Goal: Transaction & Acquisition: Purchase product/service

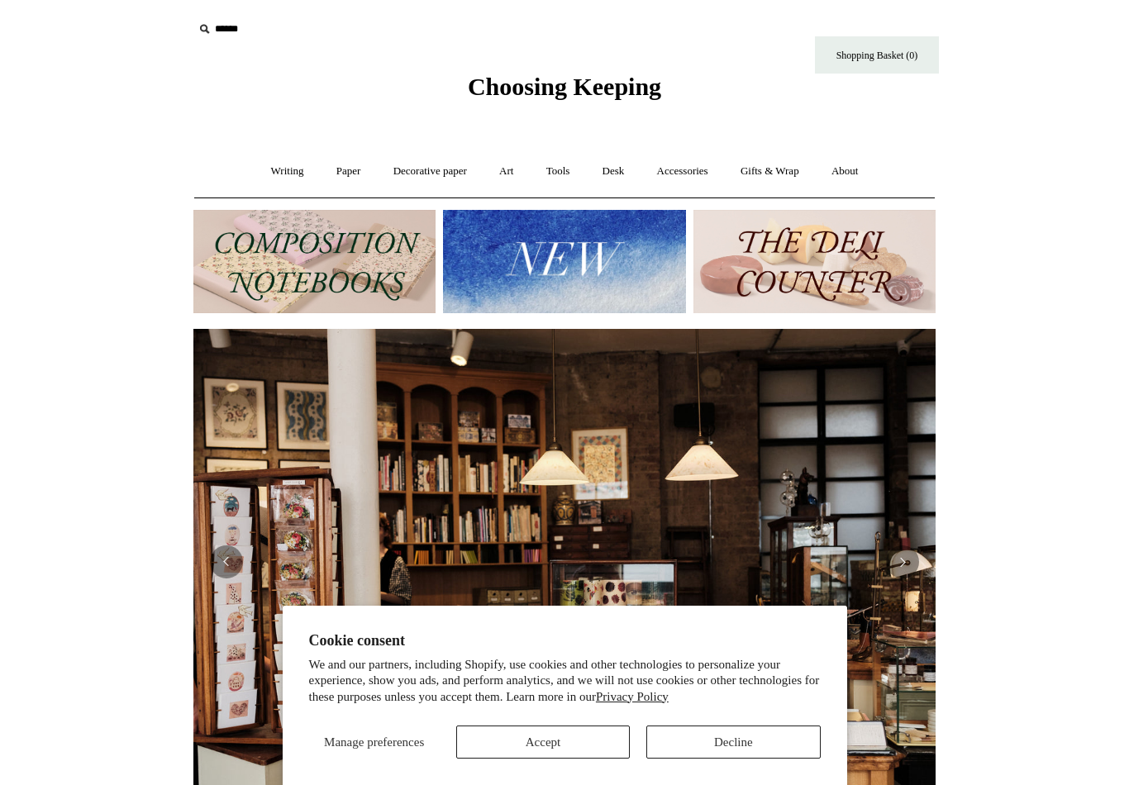
click at [588, 720] on div "Manage preferences Accept Decline" at bounding box center [564, 735] width 511 height 45
click at [560, 741] on button "Accept" at bounding box center [543, 742] width 174 height 33
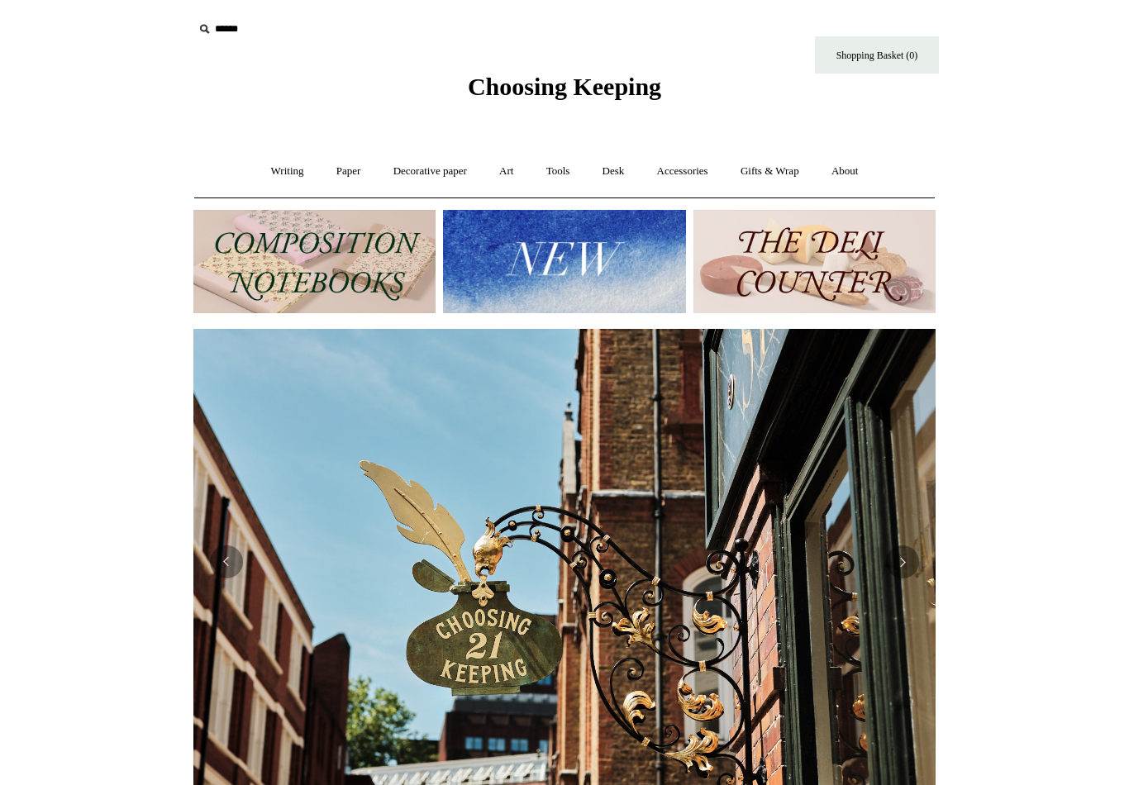
scroll to position [0, 742]
click at [245, 27] on input "text" at bounding box center [294, 29] width 203 height 31
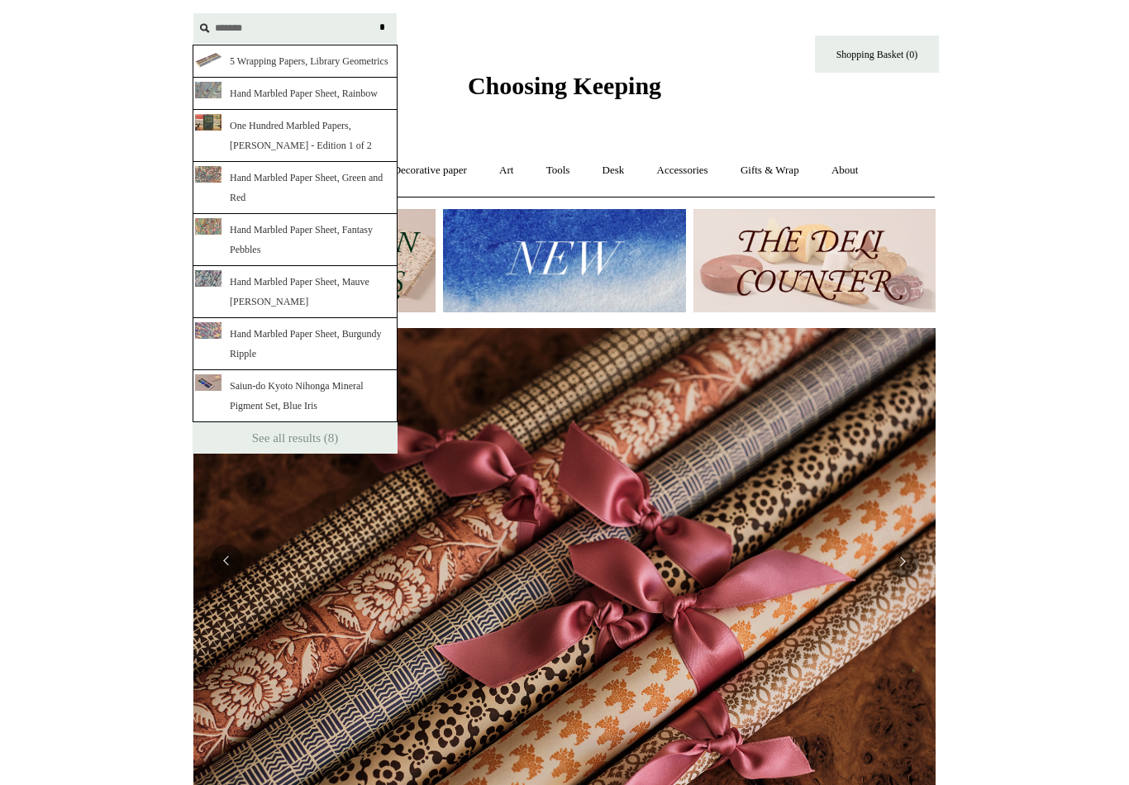
scroll to position [0, 1484]
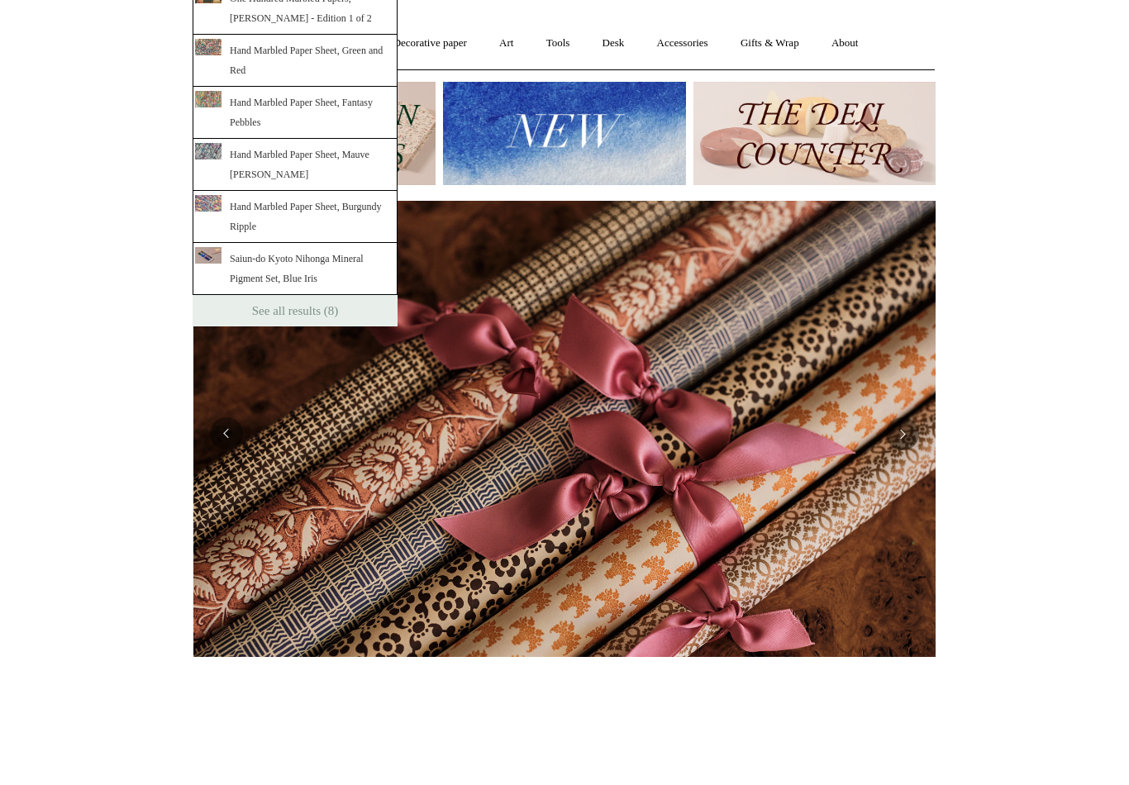
type input "*******"
click at [340, 423] on link "See all results (8)" at bounding box center [295, 438] width 205 height 31
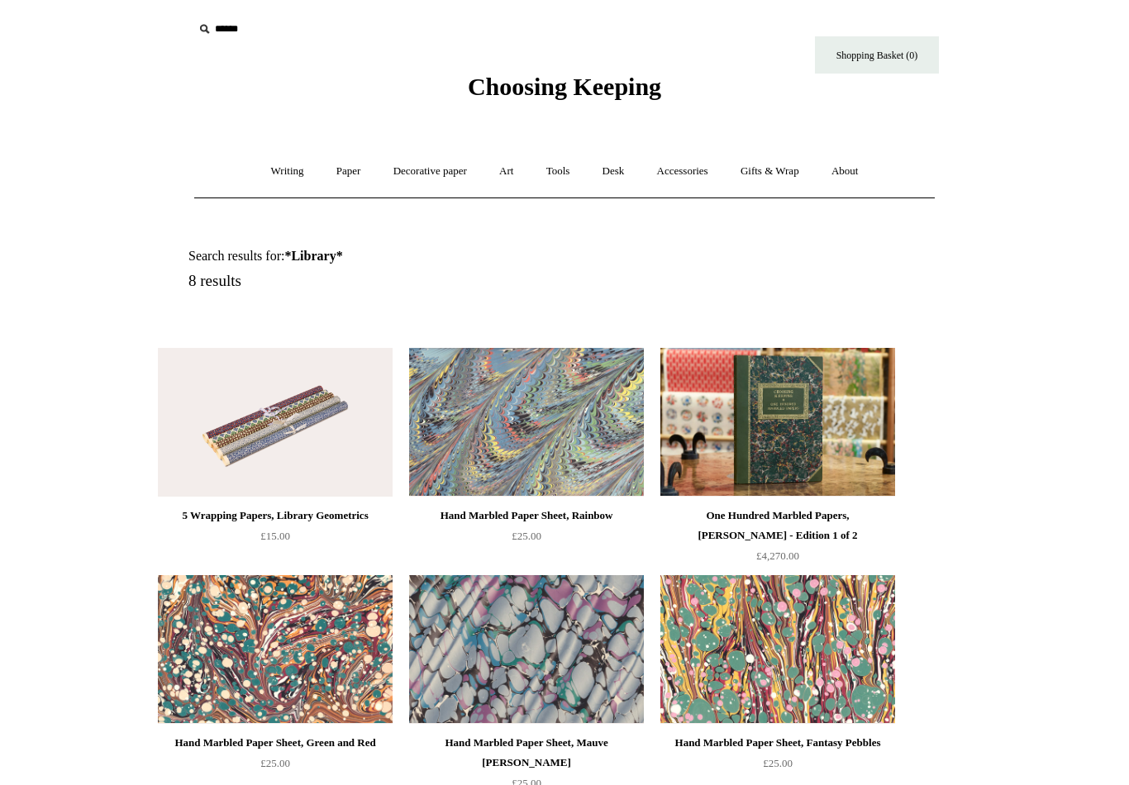
click at [282, 162] on link "Writing +" at bounding box center [287, 172] width 63 height 44
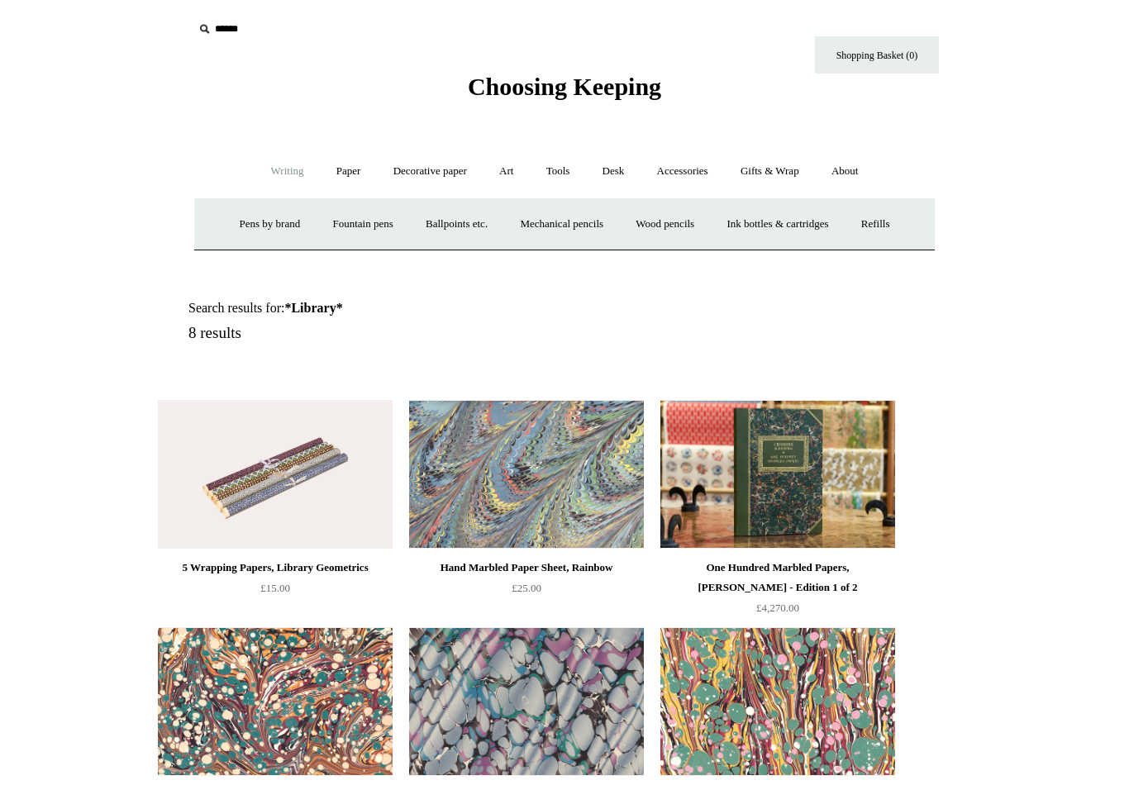
click at [345, 174] on link "Paper +" at bounding box center [348, 172] width 55 height 44
click at [794, 231] on link "Writing paper and envelopes +" at bounding box center [757, 224] width 153 height 44
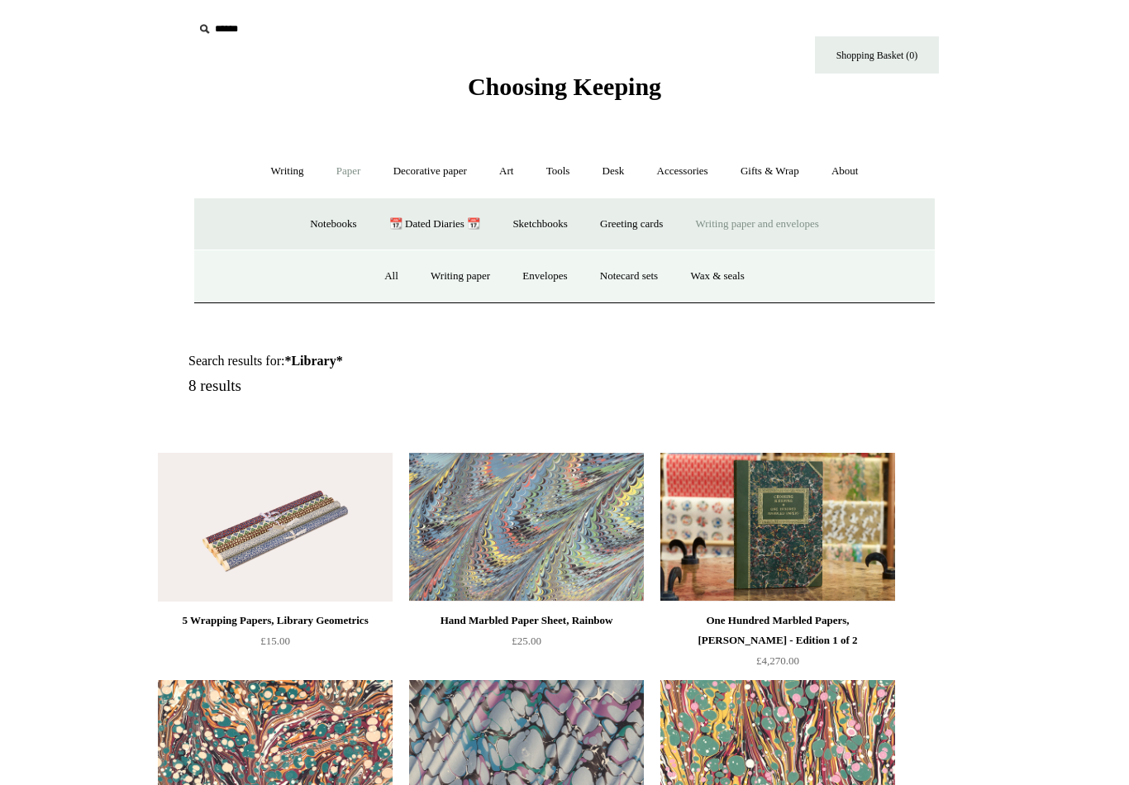
click at [378, 290] on link "All" at bounding box center [391, 277] width 44 height 44
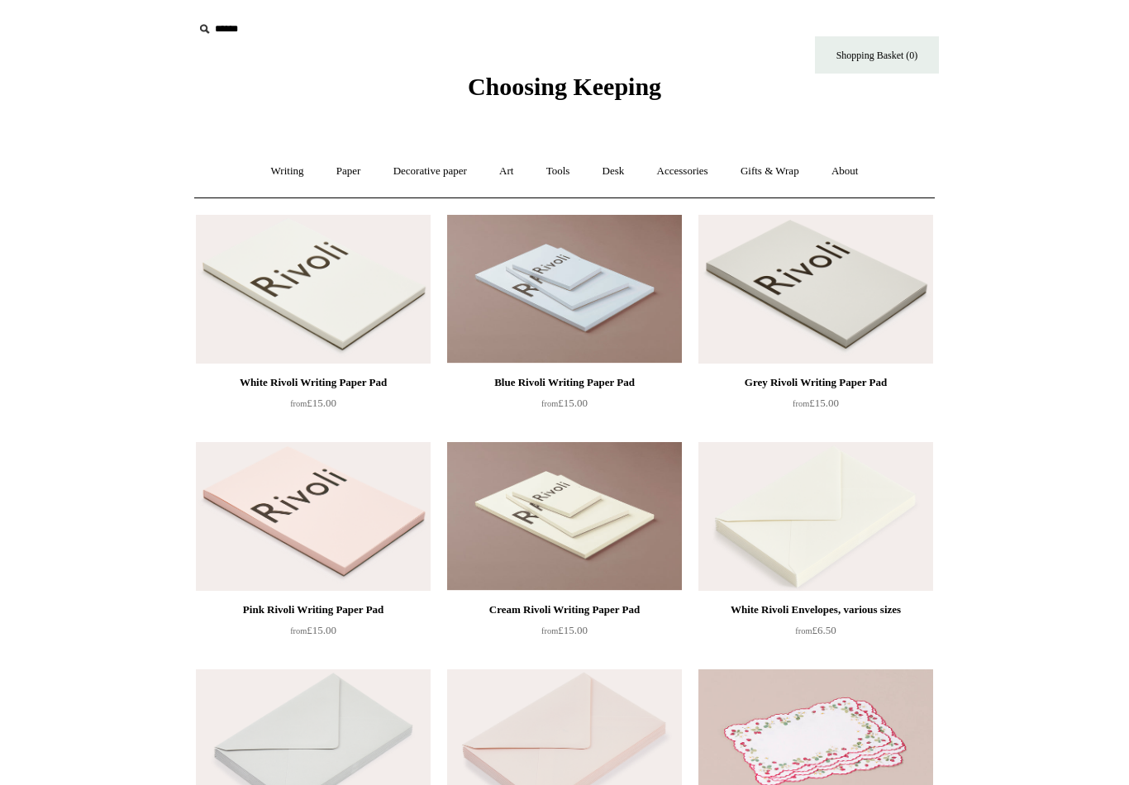
click at [341, 171] on link "Paper +" at bounding box center [348, 172] width 55 height 44
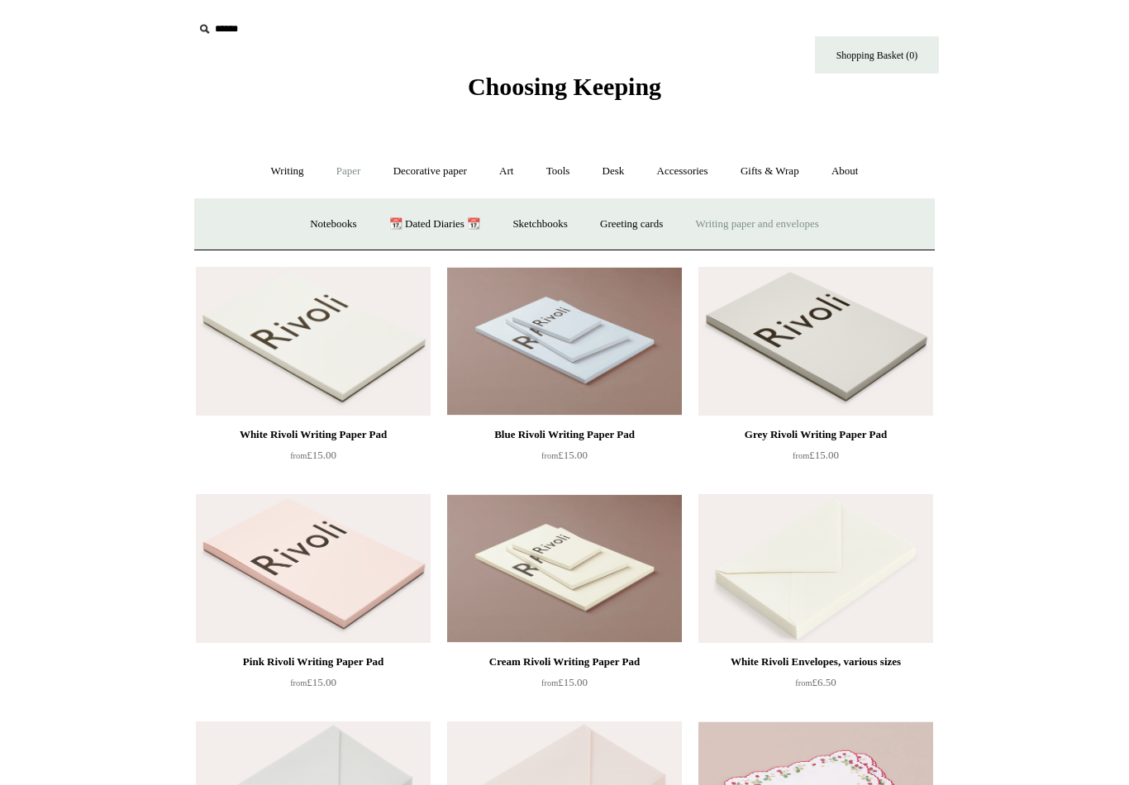
click at [438, 167] on link "Decorative paper +" at bounding box center [429, 172] width 103 height 44
click at [297, 223] on link "All" at bounding box center [314, 224] width 44 height 44
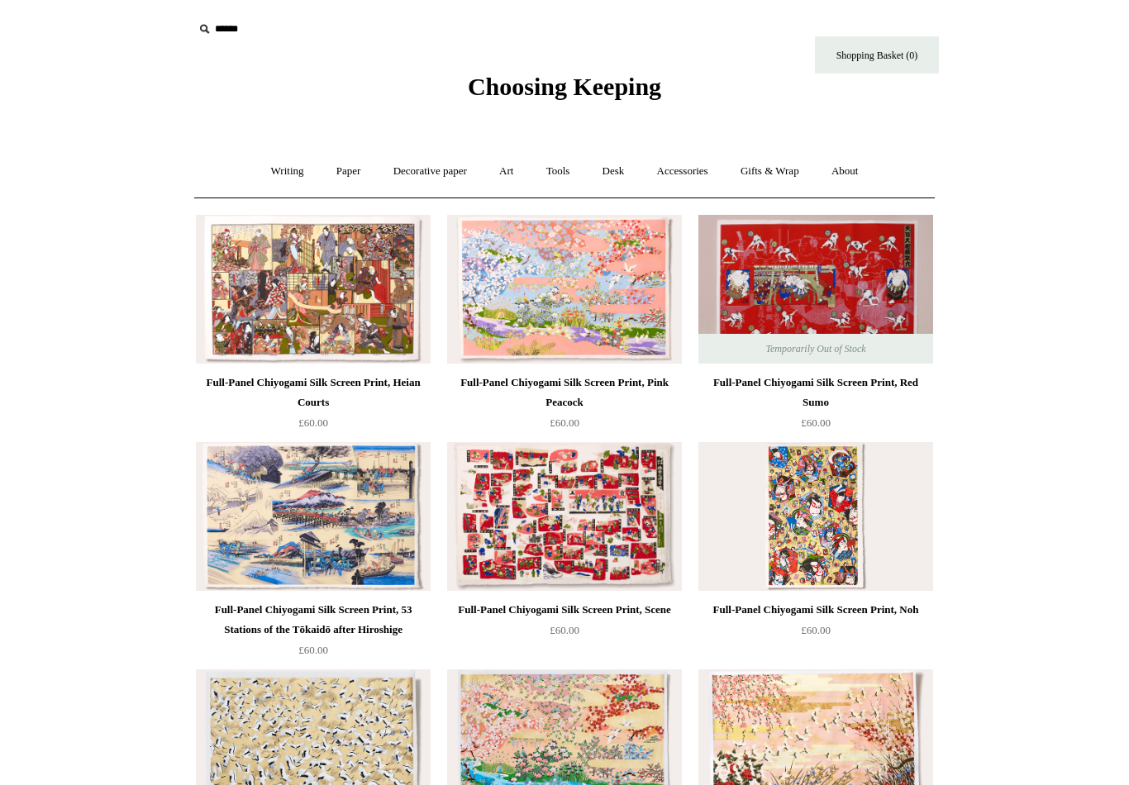
click at [438, 178] on link "Decorative paper +" at bounding box center [429, 172] width 103 height 44
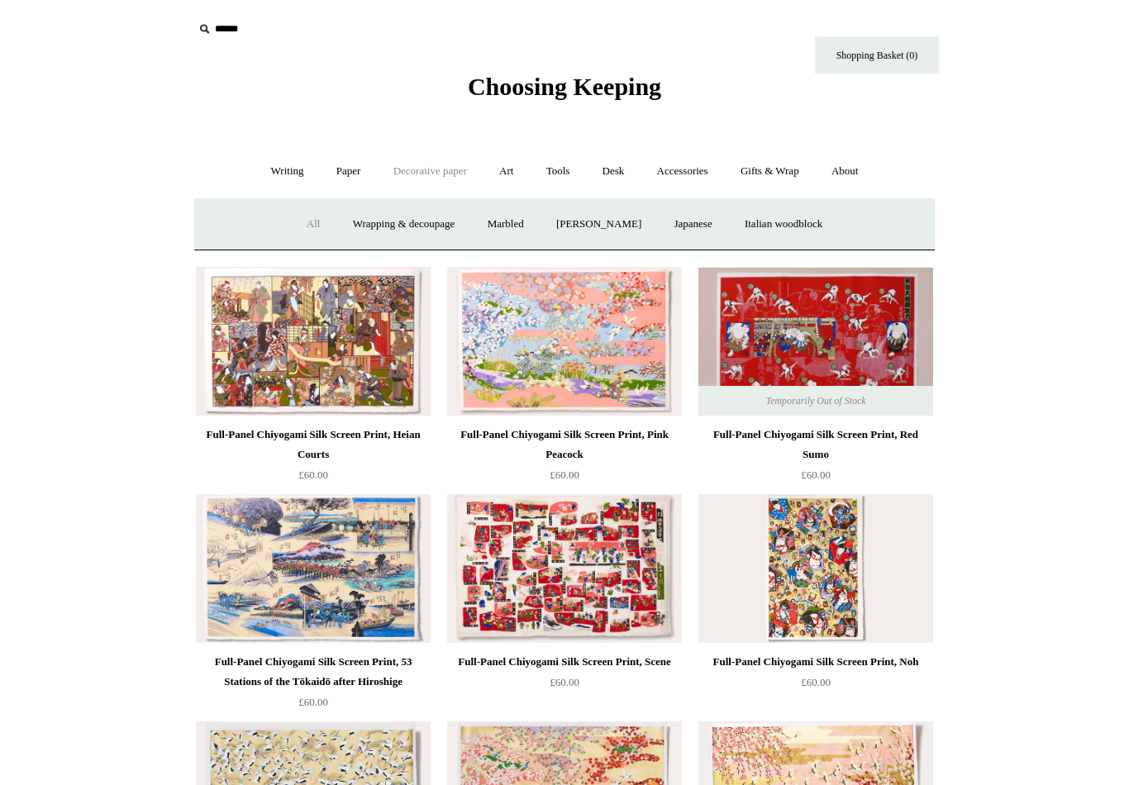
click at [516, 171] on link "Art +" at bounding box center [506, 172] width 44 height 44
click at [625, 176] on link "Desk +" at bounding box center [614, 172] width 52 height 44
click at [472, 234] on link "Boxes & archiving" at bounding box center [459, 224] width 111 height 44
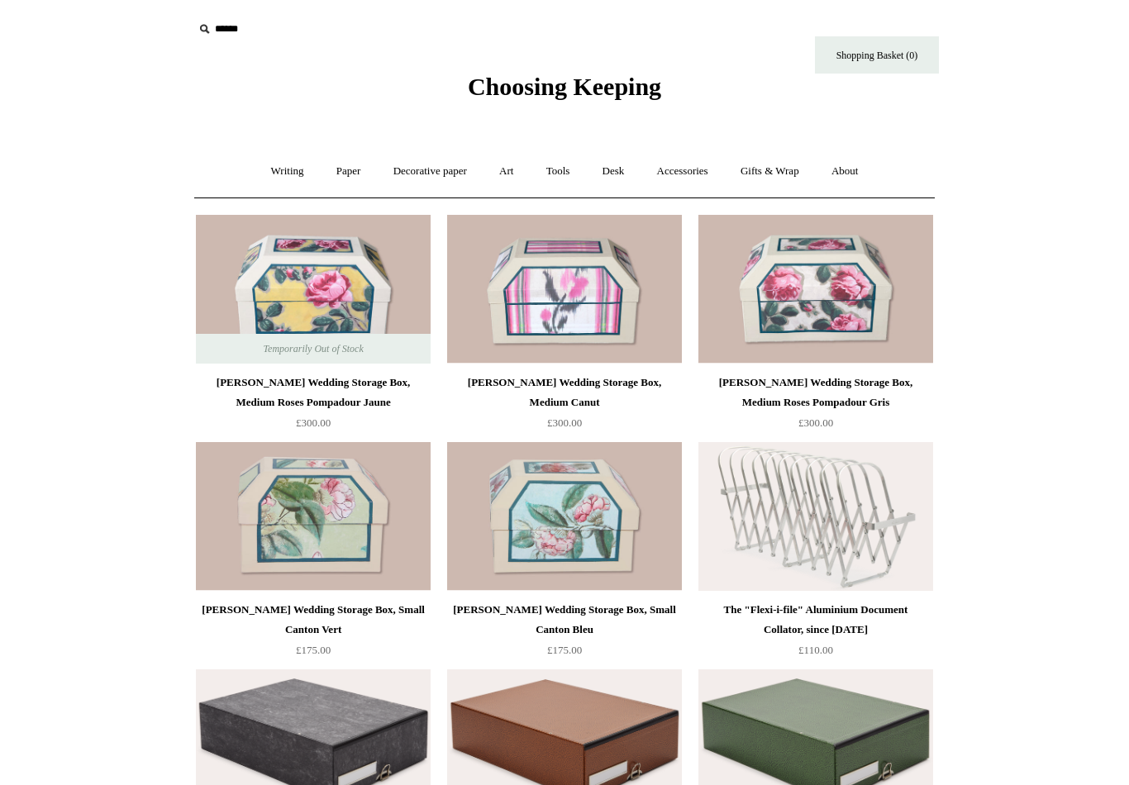
click at [702, 168] on link "Accessories +" at bounding box center [682, 172] width 81 height 44
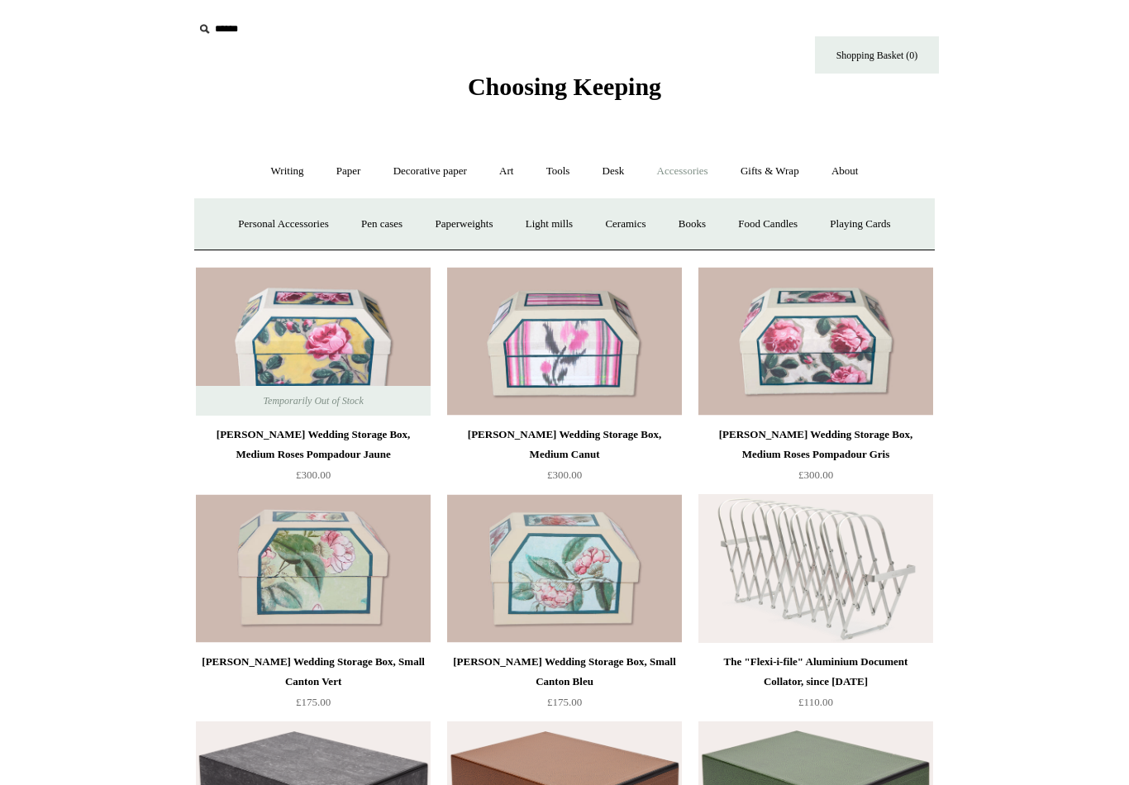
click at [645, 224] on link "Ceramics +" at bounding box center [625, 224] width 70 height 44
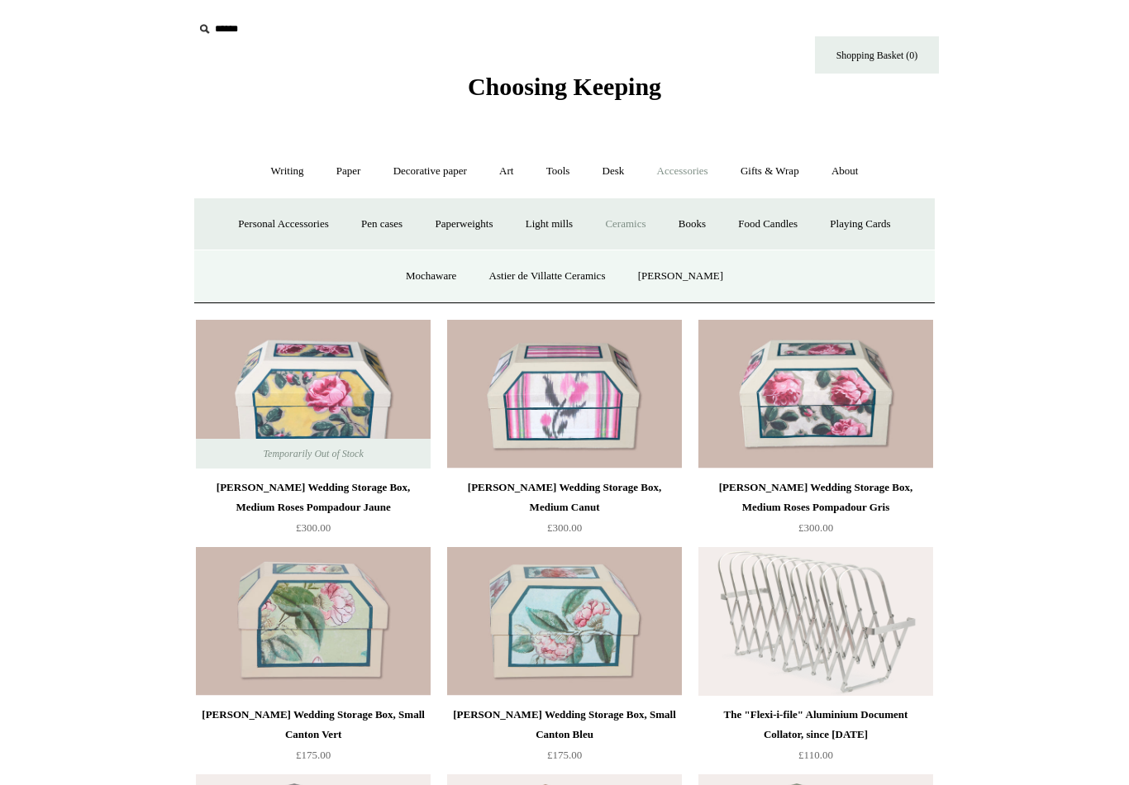
click at [426, 278] on link "Mochaware" at bounding box center [431, 277] width 80 height 44
